Goal: Task Accomplishment & Management: Manage account settings

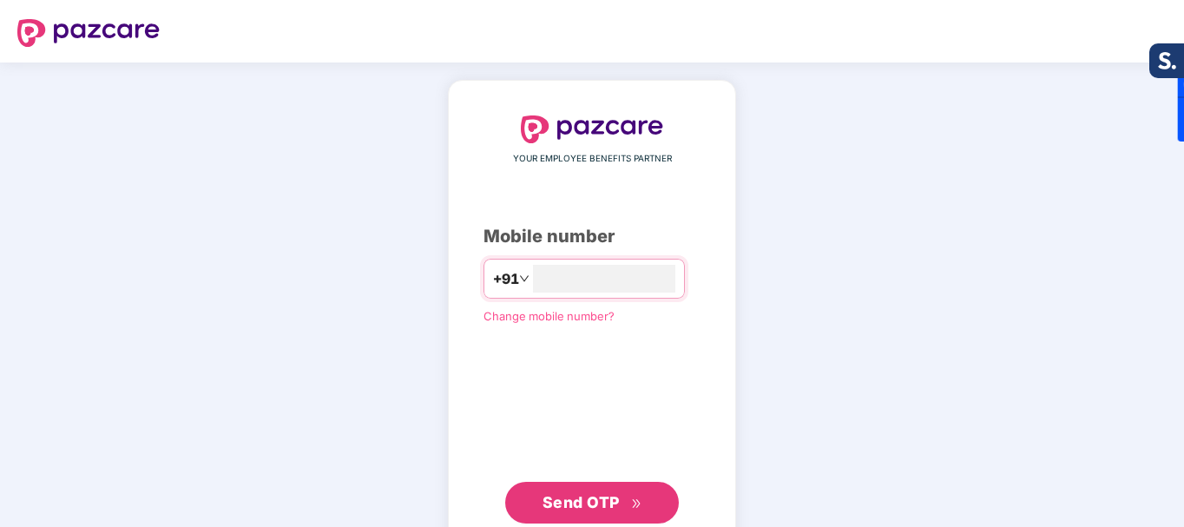
type input "**********"
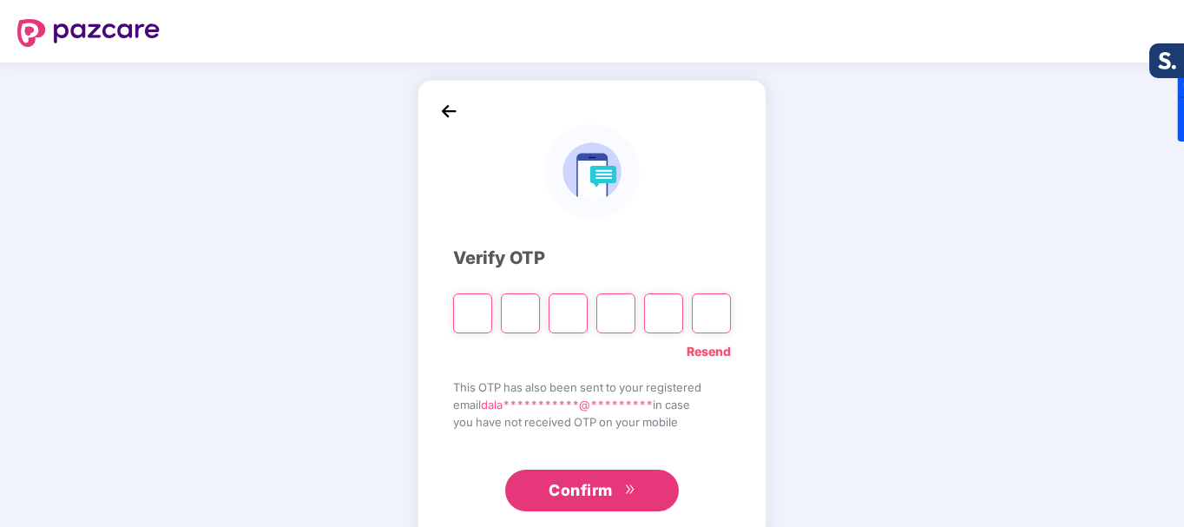
type input "*"
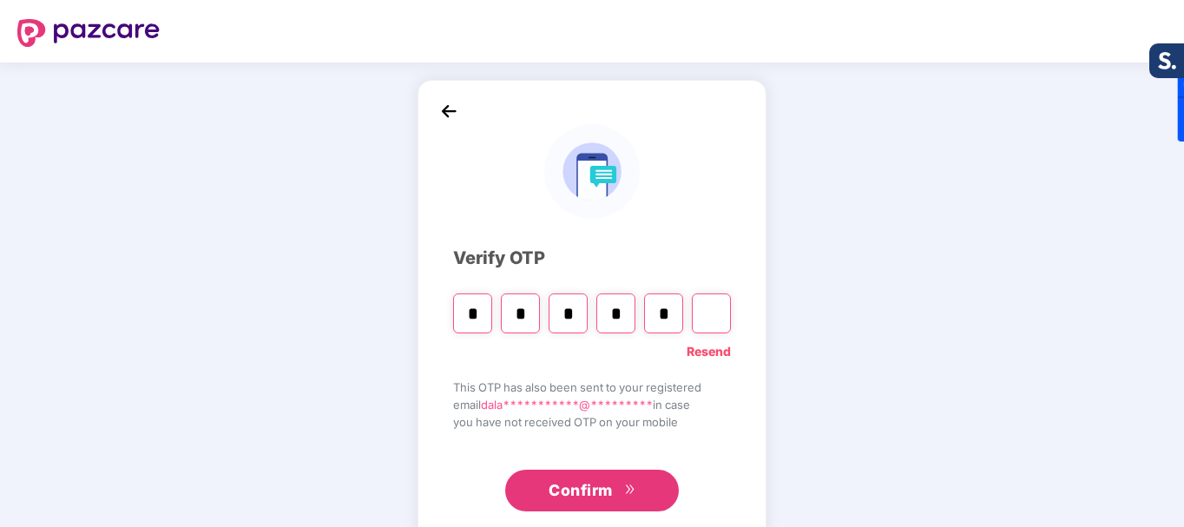
type input "*"
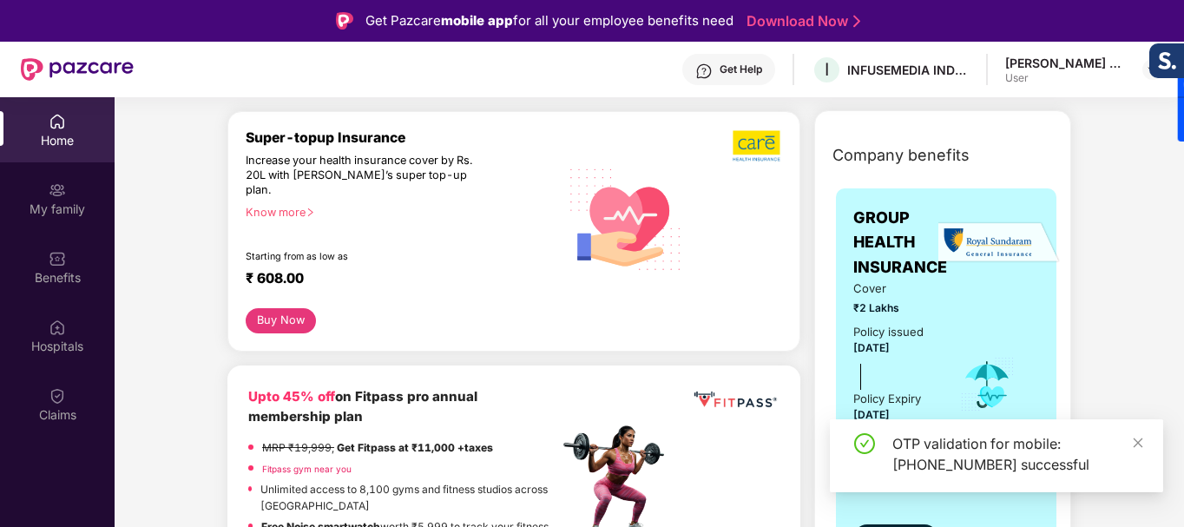
scroll to position [174, 0]
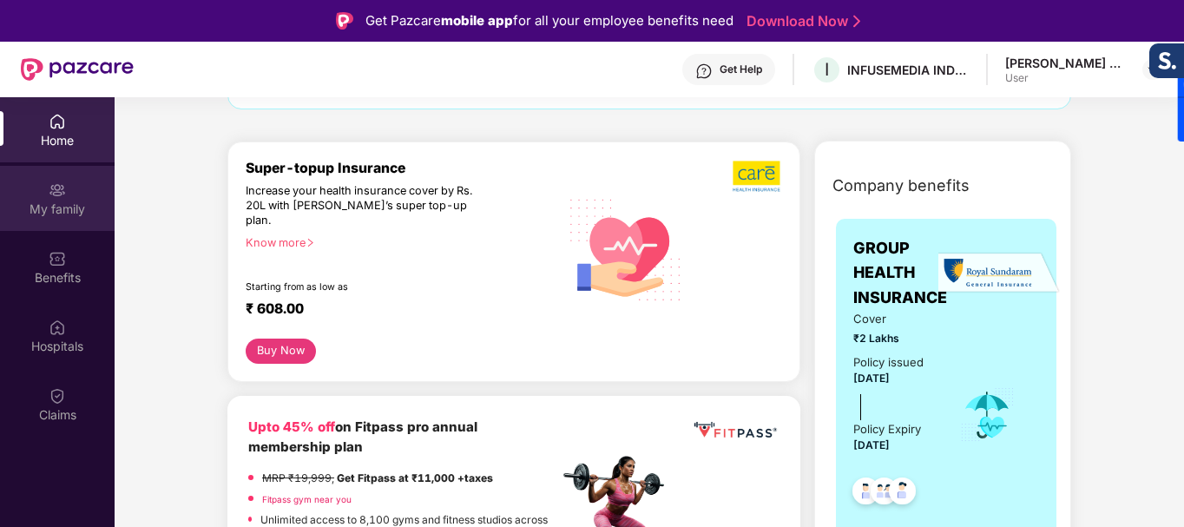
click at [67, 204] on div "My family" at bounding box center [57, 208] width 115 height 17
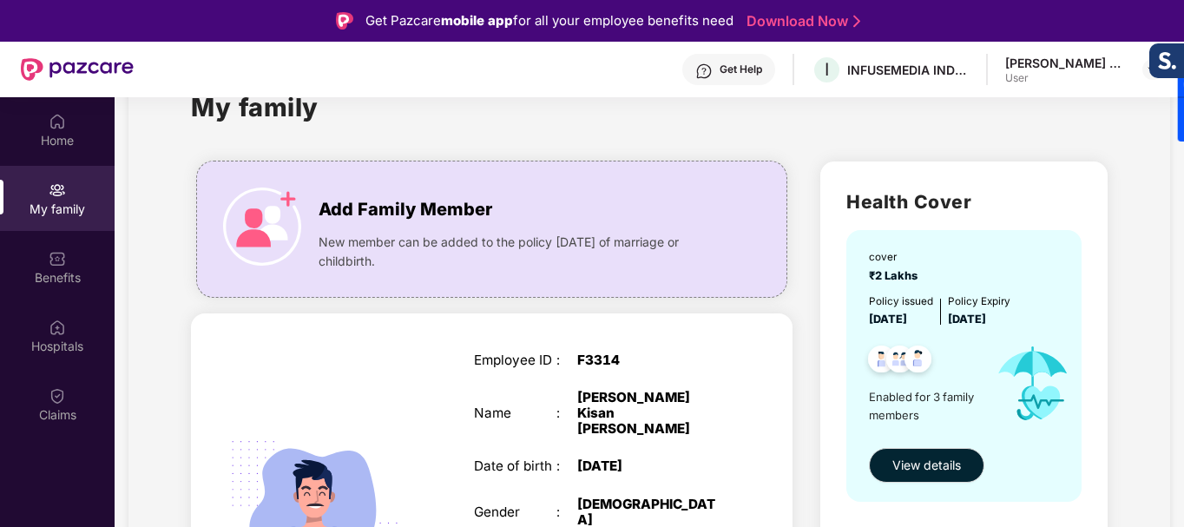
scroll to position [87, 0]
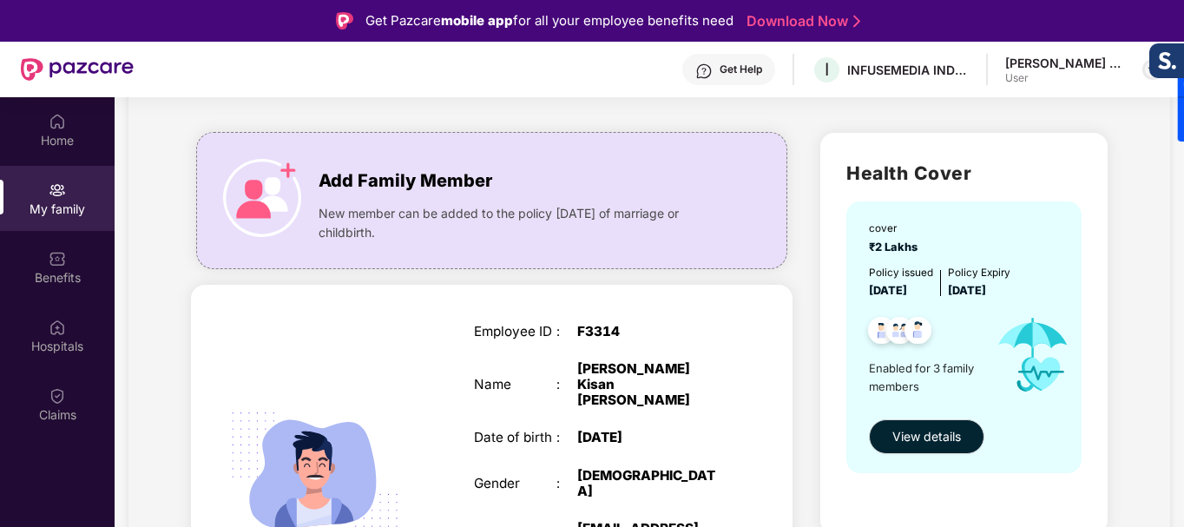
click at [1144, 69] on div at bounding box center [1152, 69] width 21 height 21
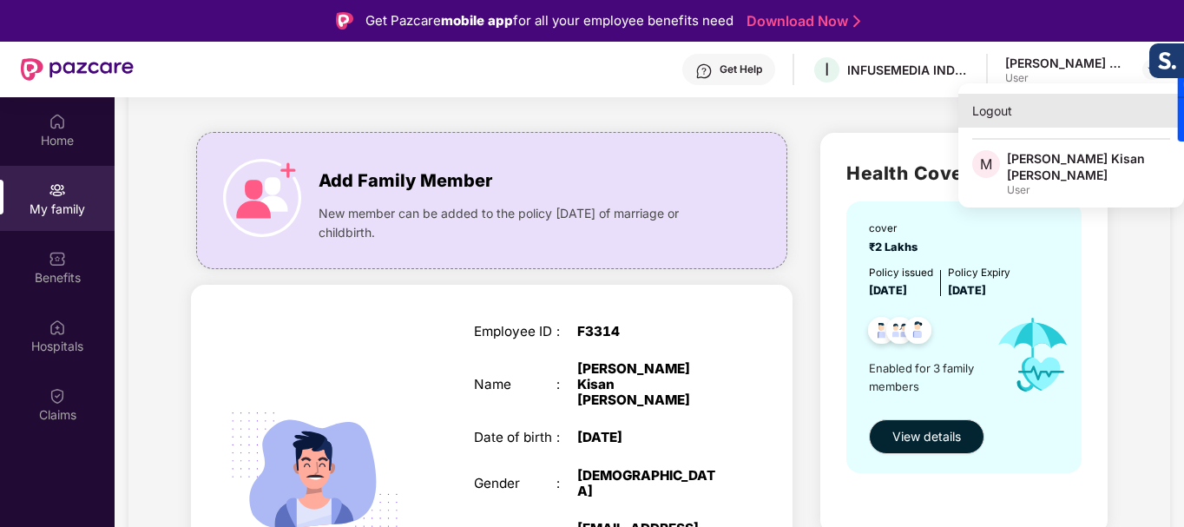
click at [991, 118] on div "Logout" at bounding box center [1071, 111] width 226 height 34
